Goal: Task Accomplishment & Management: Manage account settings

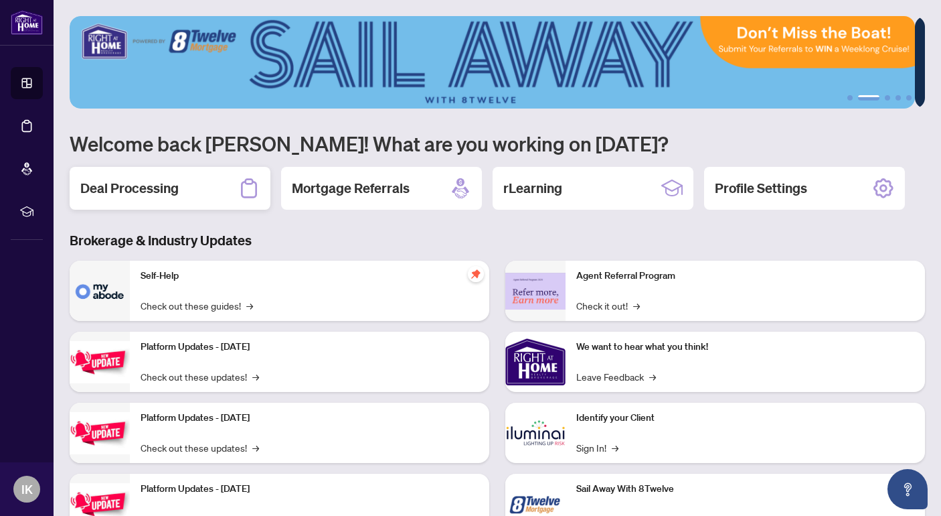
click at [158, 187] on h2 "Deal Processing" at bounding box center [129, 188] width 98 height 19
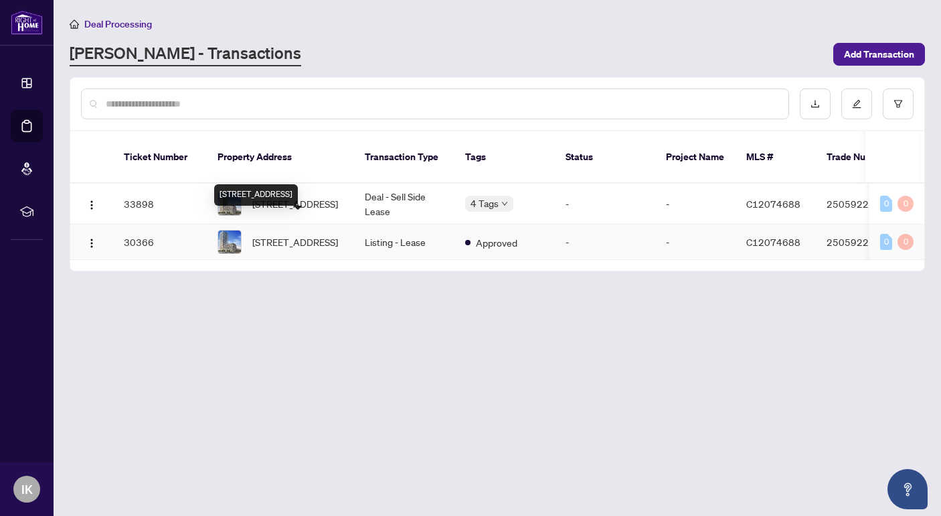
click at [303, 234] on span "1511-170 Sumach St, Toronto, Ontario M5A 0C3, Canada" at bounding box center [295, 241] width 86 height 15
